Goal: Information Seeking & Learning: Learn about a topic

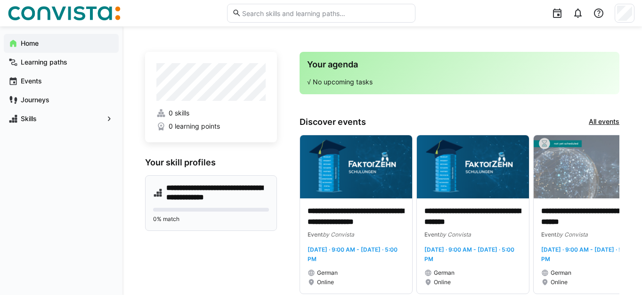
click at [186, 191] on h4 "**********" at bounding box center [217, 192] width 103 height 19
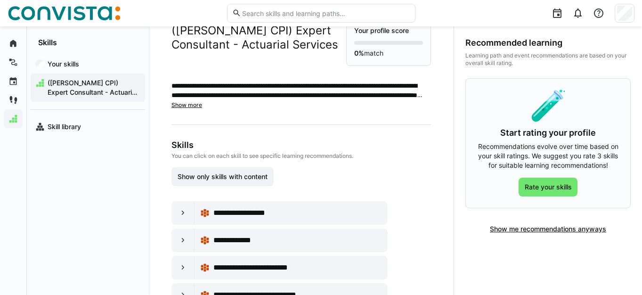
scroll to position [94, 0]
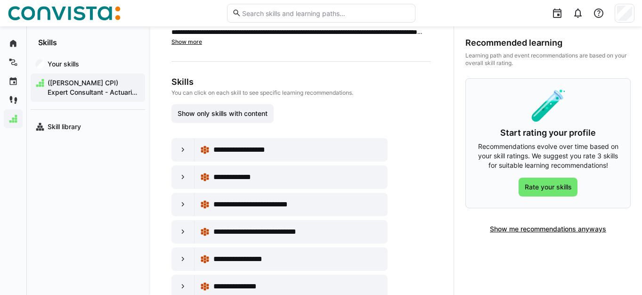
click at [64, 88] on span "([PERSON_NAME] CPI) Expert Consultant - Actuarial Services" at bounding box center [93, 87] width 94 height 19
click at [187, 153] on eds-icon at bounding box center [183, 149] width 9 height 9
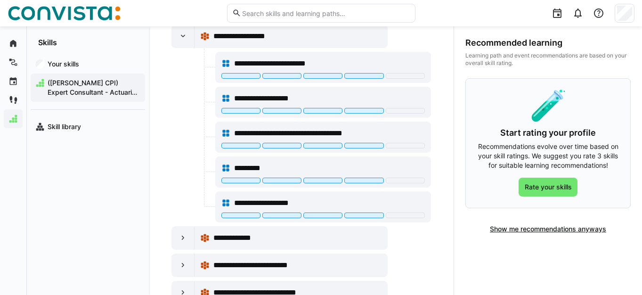
scroll to position [236, 0]
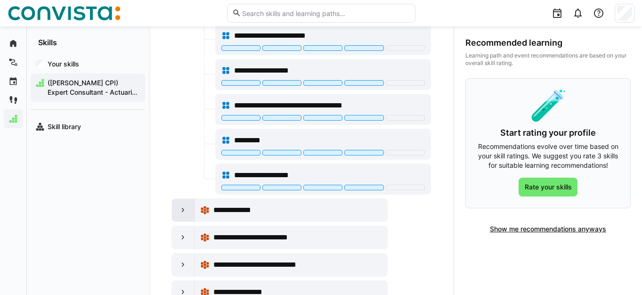
click at [185, 212] on eds-icon at bounding box center [183, 209] width 9 height 9
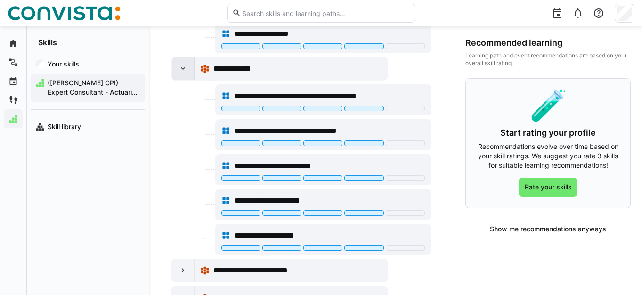
scroll to position [424, 0]
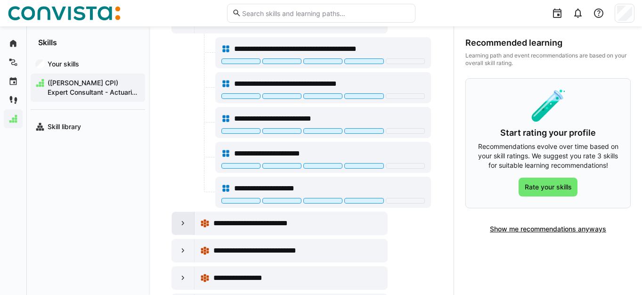
click at [186, 223] on eds-icon at bounding box center [183, 223] width 9 height 9
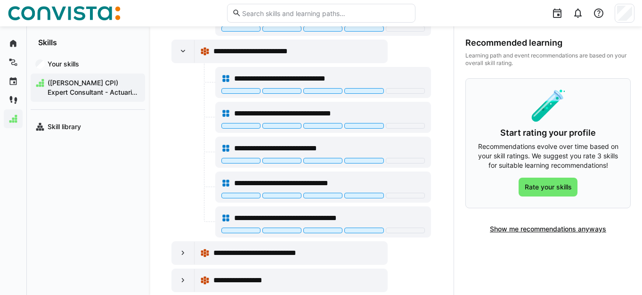
scroll to position [660, 0]
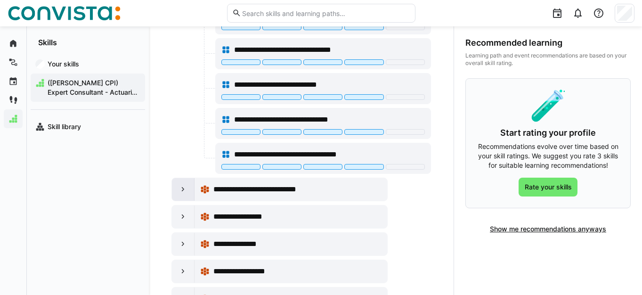
click at [181, 190] on eds-icon at bounding box center [183, 189] width 9 height 9
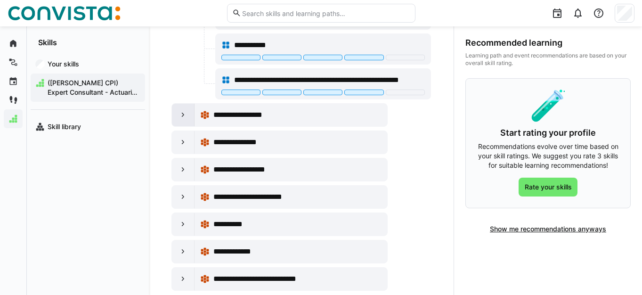
scroll to position [1338, 0]
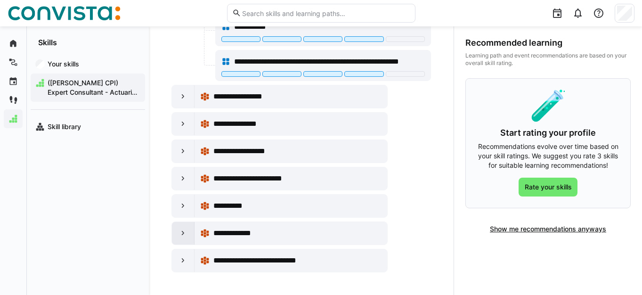
click at [183, 233] on eds-icon at bounding box center [183, 233] width 9 height 9
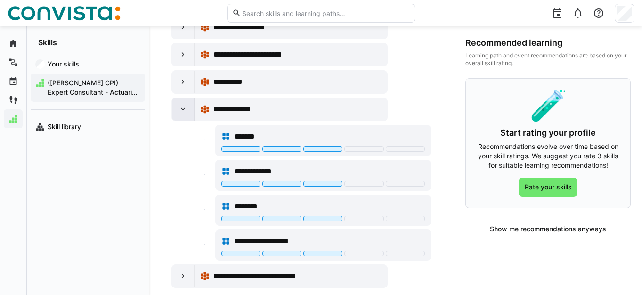
scroll to position [1477, 0]
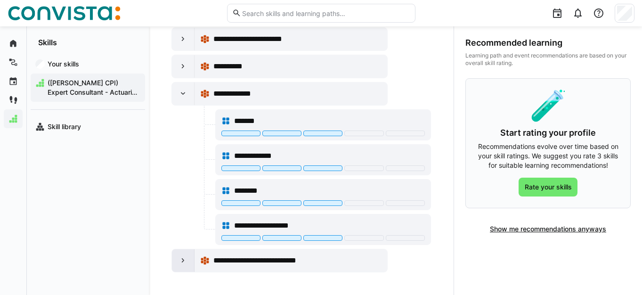
click at [181, 261] on eds-icon at bounding box center [183, 260] width 9 height 9
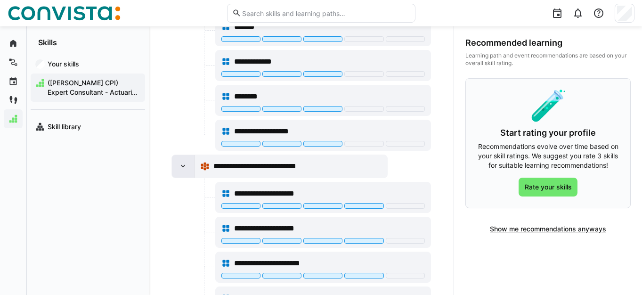
scroll to position [1616, 0]
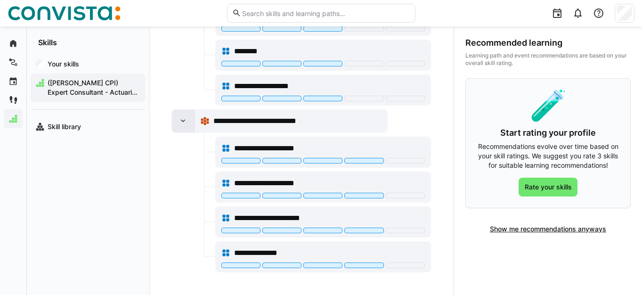
click at [181, 126] on div at bounding box center [183, 121] width 23 height 23
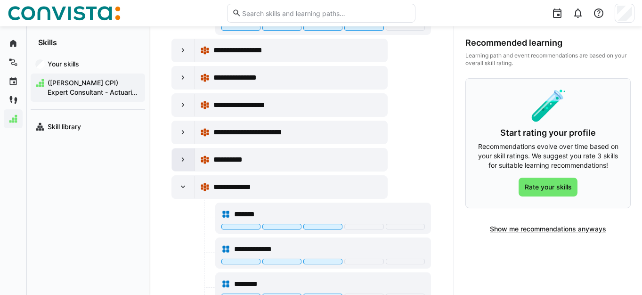
scroll to position [1383, 0]
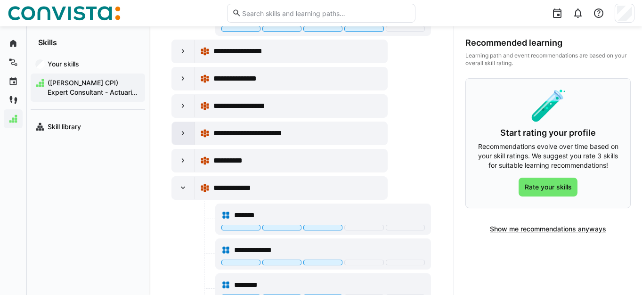
click at [180, 135] on eds-icon at bounding box center [183, 133] width 9 height 9
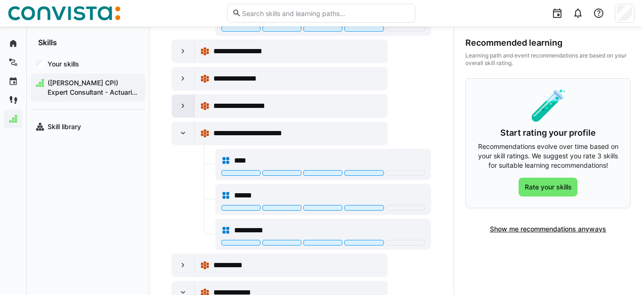
click at [180, 107] on eds-icon at bounding box center [183, 105] width 9 height 9
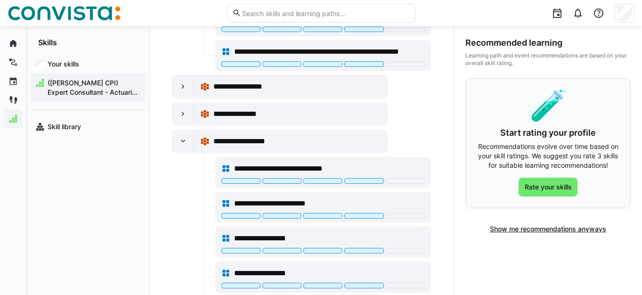
scroll to position [1336, 0]
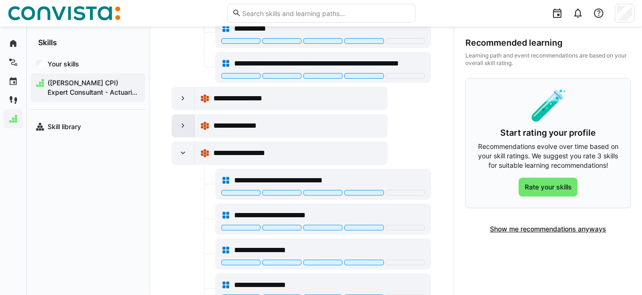
click at [181, 127] on eds-icon at bounding box center [183, 125] width 9 height 9
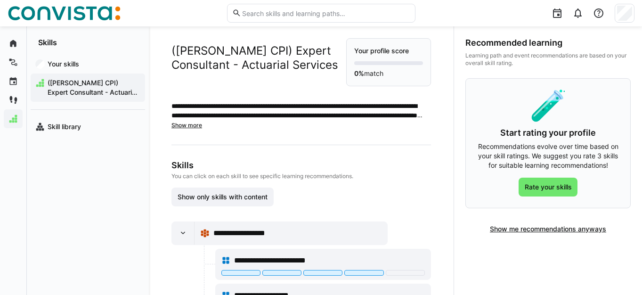
scroll to position [0, 0]
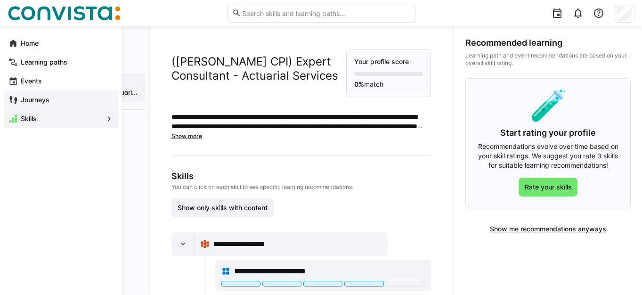
click at [0, 0] on app-navigation-label "Journeys" at bounding box center [0, 0] width 0 height 0
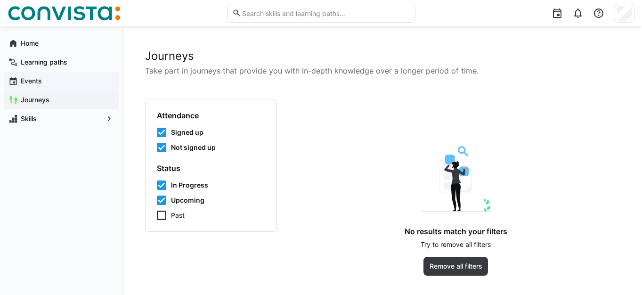
click at [0, 0] on app-navigation-label "Events" at bounding box center [0, 0] width 0 height 0
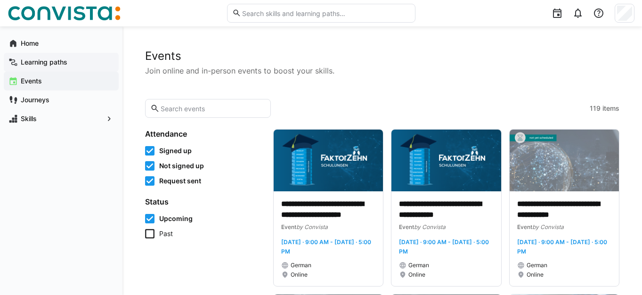
click at [0, 0] on app-navigation-label "Learning paths" at bounding box center [0, 0] width 0 height 0
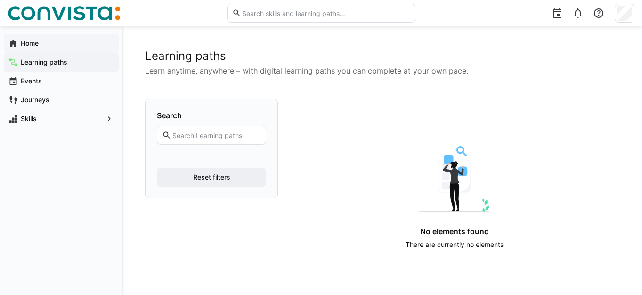
click at [17, 44] on eds-icon at bounding box center [12, 43] width 9 height 9
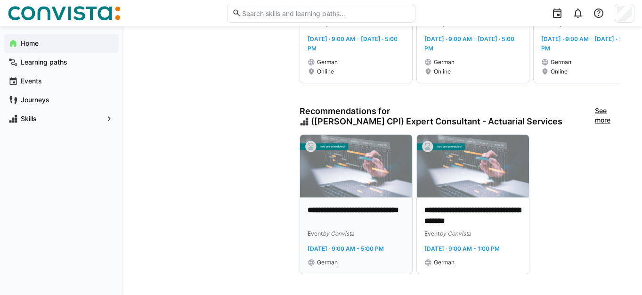
scroll to position [222, 0]
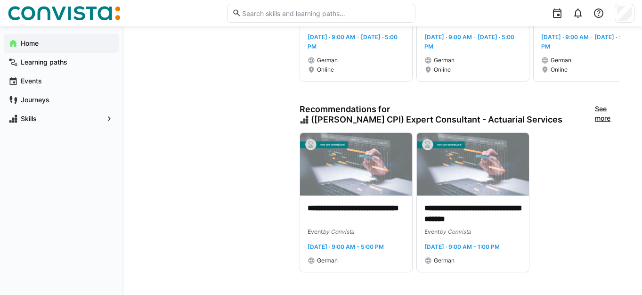
click at [600, 104] on link "See more" at bounding box center [607, 114] width 24 height 21
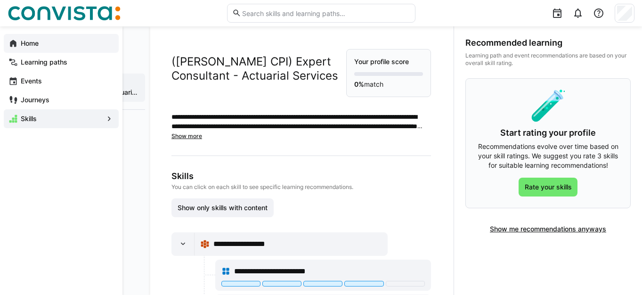
click at [0, 0] on app-navigation-label "Home" at bounding box center [0, 0] width 0 height 0
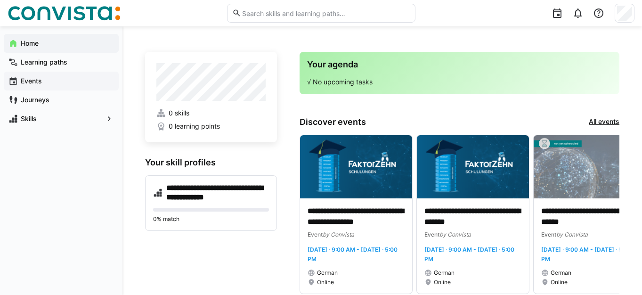
click at [0, 0] on app-navigation-label "Events" at bounding box center [0, 0] width 0 height 0
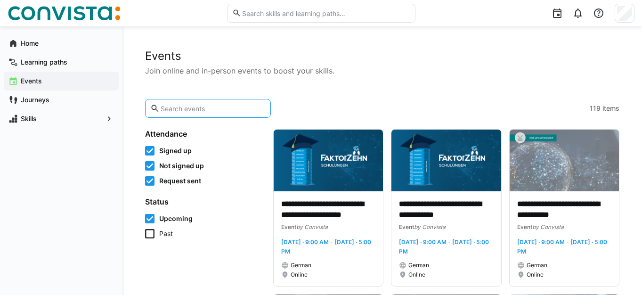
click at [177, 110] on input "text" at bounding box center [213, 108] width 106 height 8
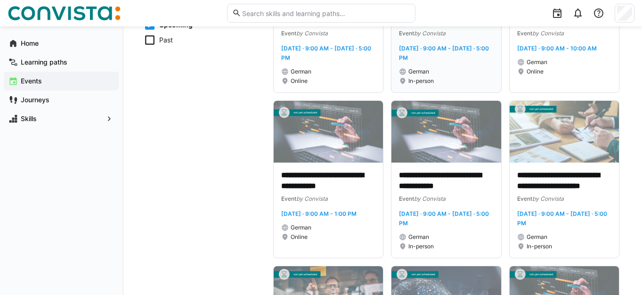
scroll to position [94, 0]
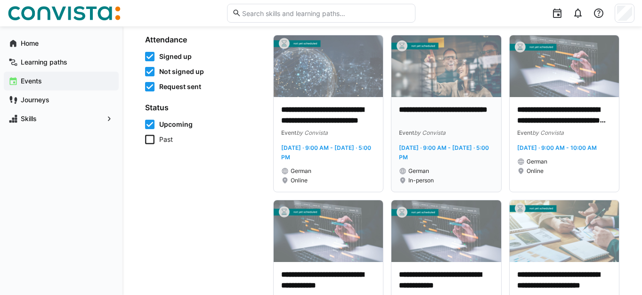
type input "k"
click at [437, 69] on img at bounding box center [446, 66] width 109 height 62
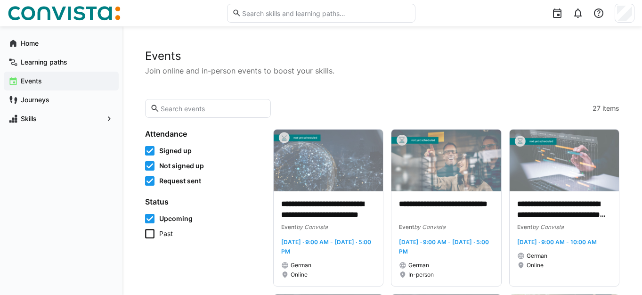
click at [208, 108] on input "text" at bounding box center [213, 108] width 106 height 8
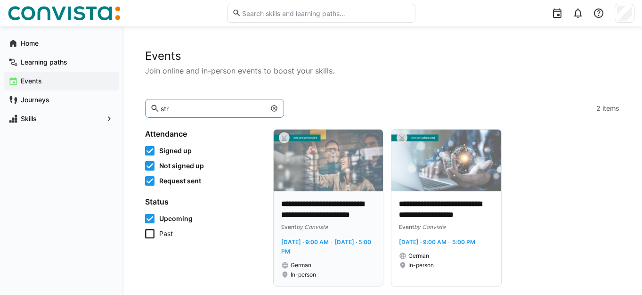
type input "str"
click at [318, 166] on img at bounding box center [328, 161] width 109 height 62
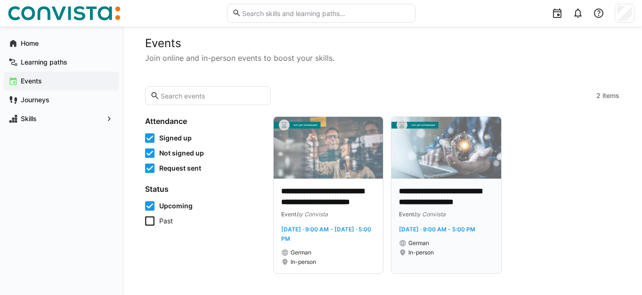
scroll to position [14, 0]
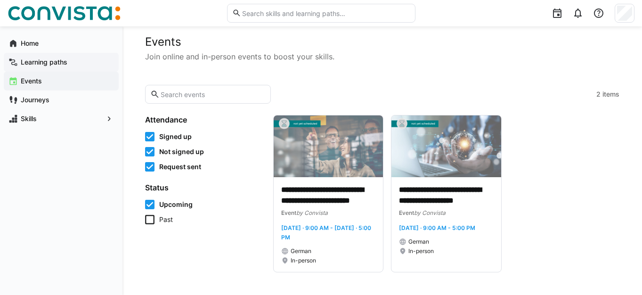
click at [0, 0] on app-navigation-label "Learning paths" at bounding box center [0, 0] width 0 height 0
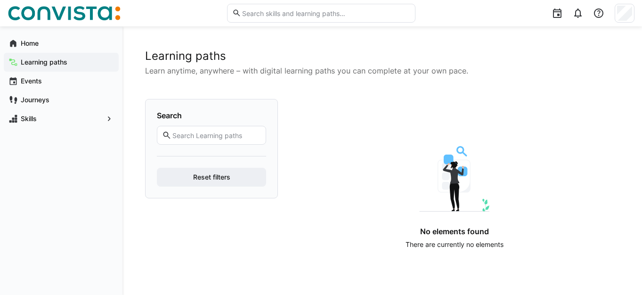
click at [192, 130] on eds-input at bounding box center [211, 135] width 109 height 19
click at [0, 0] on app-navigation-label "Home" at bounding box center [0, 0] width 0 height 0
